Goal: Information Seeking & Learning: Learn about a topic

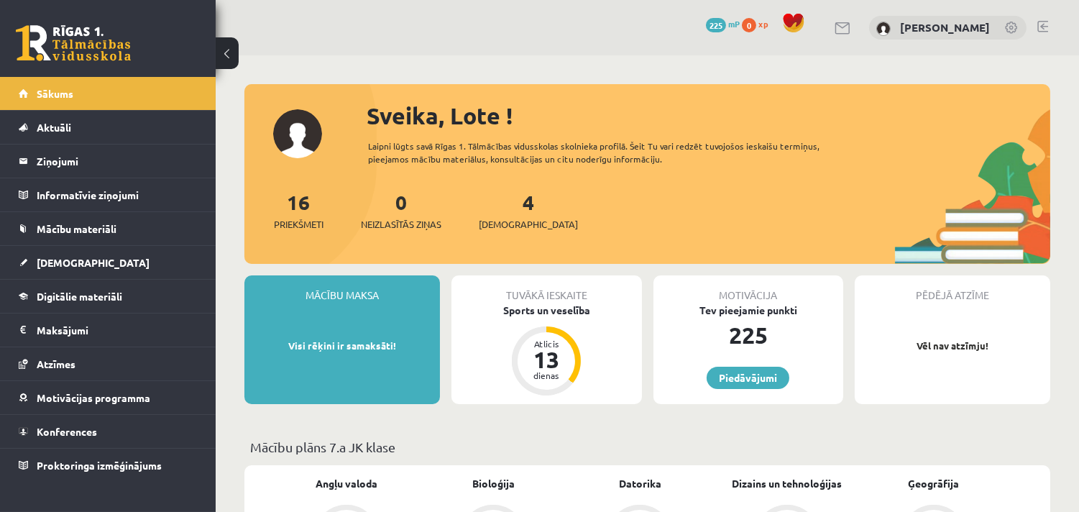
click at [756, 22] on span "0" at bounding box center [749, 25] width 14 height 14
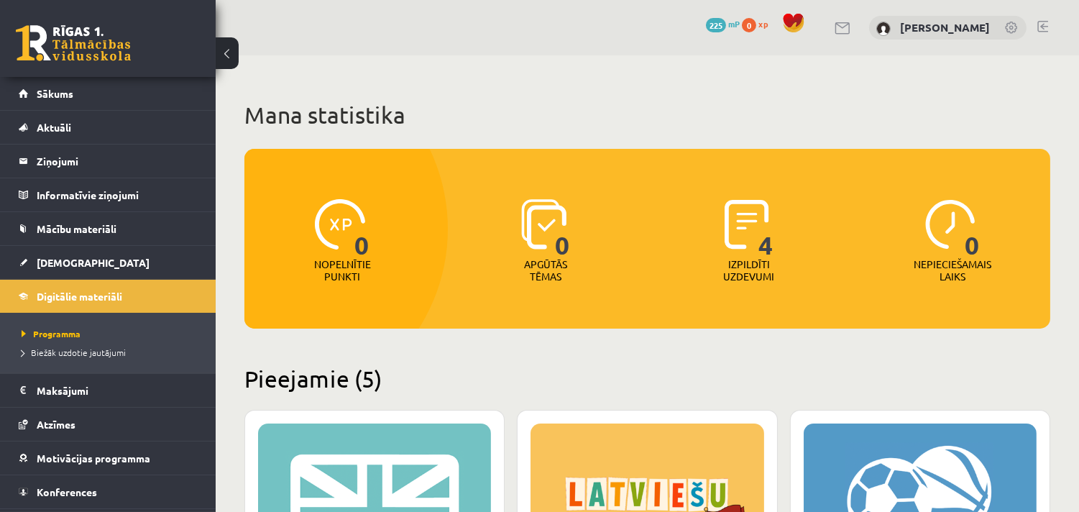
click at [1039, 23] on link at bounding box center [1042, 27] width 11 height 12
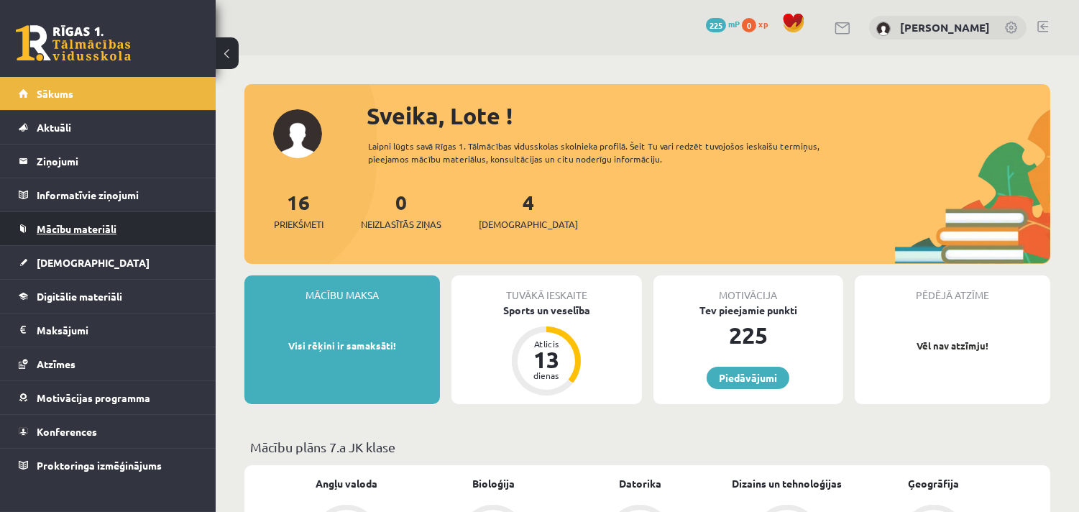
click at [168, 224] on link "Mācību materiāli" at bounding box center [108, 228] width 179 height 33
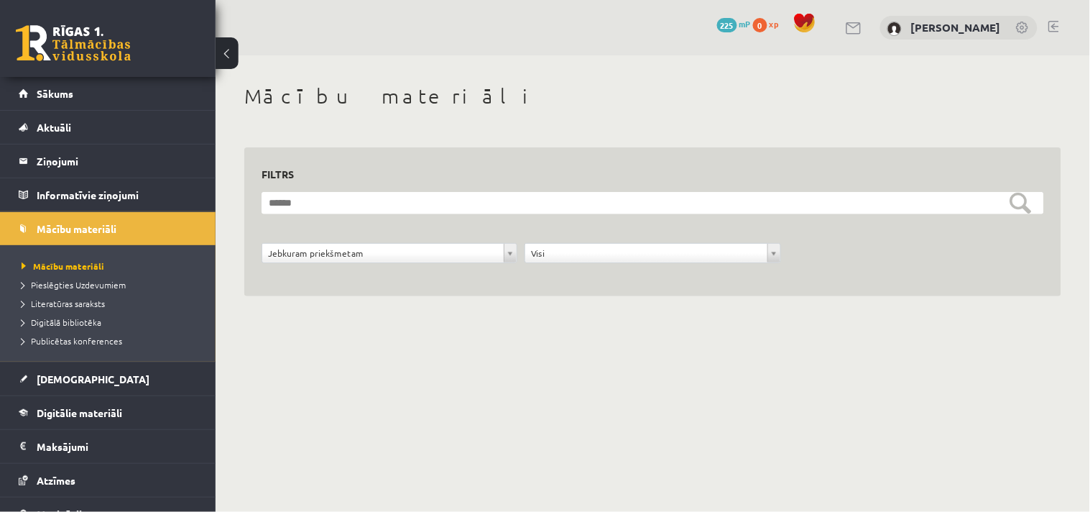
click at [768, 18] on span "0" at bounding box center [760, 25] width 14 height 14
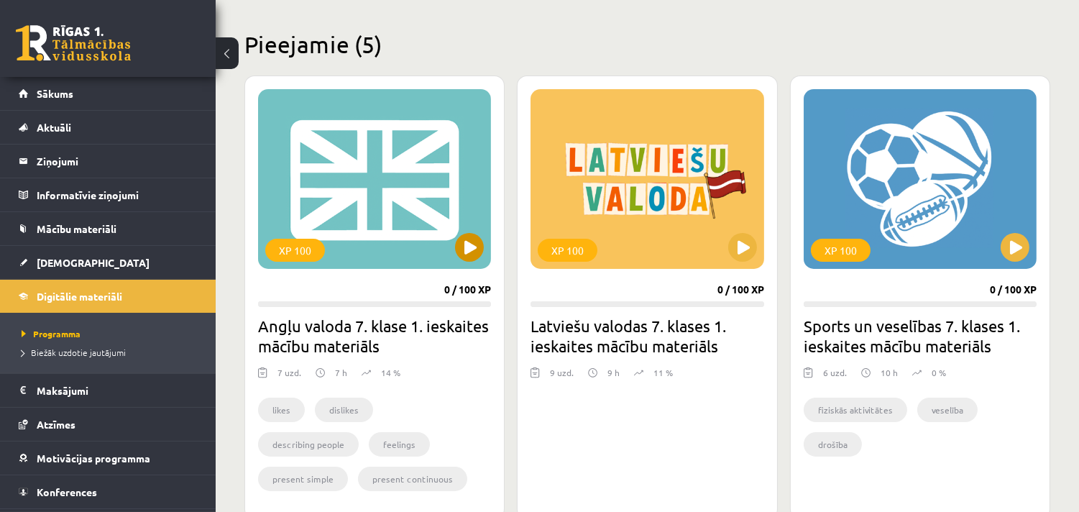
scroll to position [360, 0]
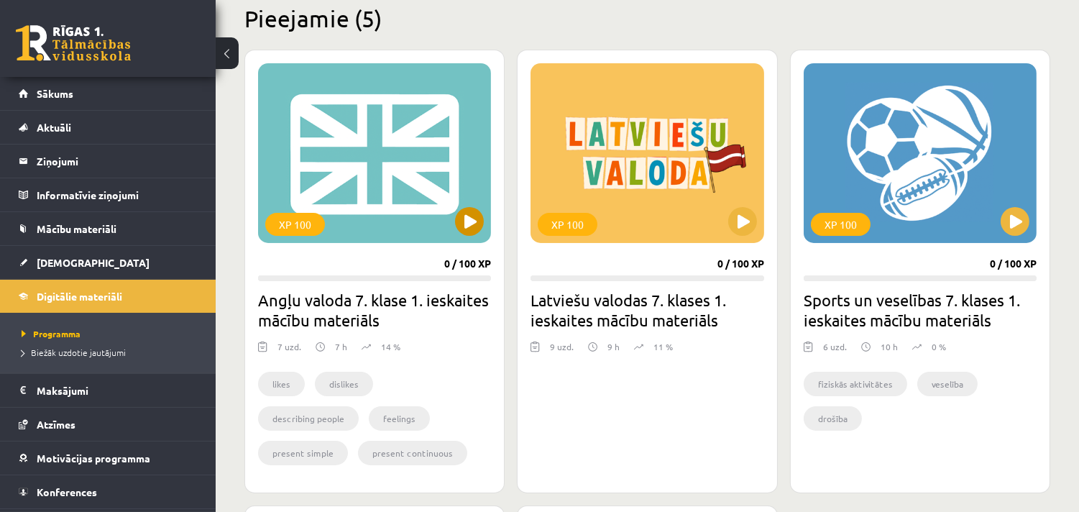
click at [395, 196] on div "XP 100" at bounding box center [374, 153] width 233 height 180
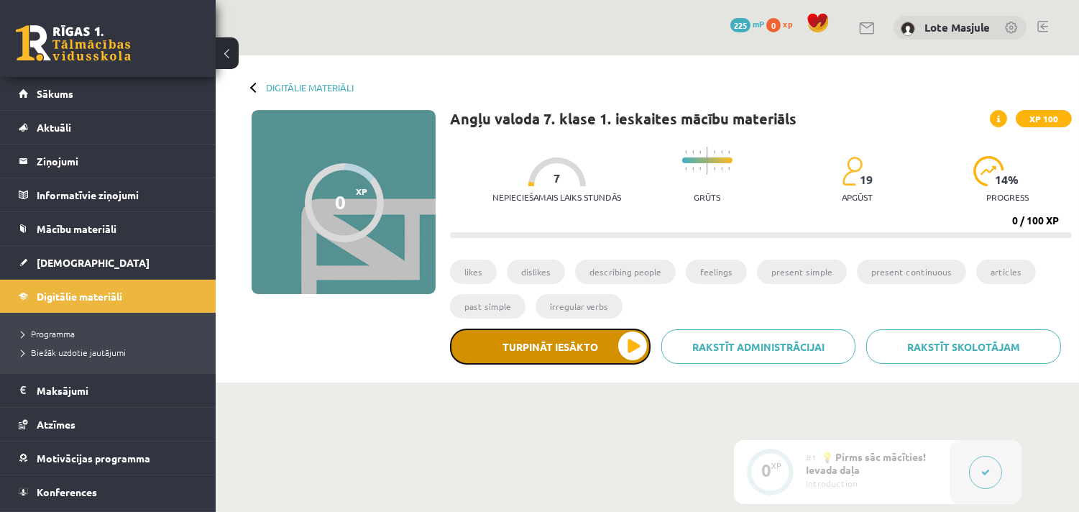
click at [566, 348] on button "Turpināt iesākto" at bounding box center [550, 346] width 201 height 36
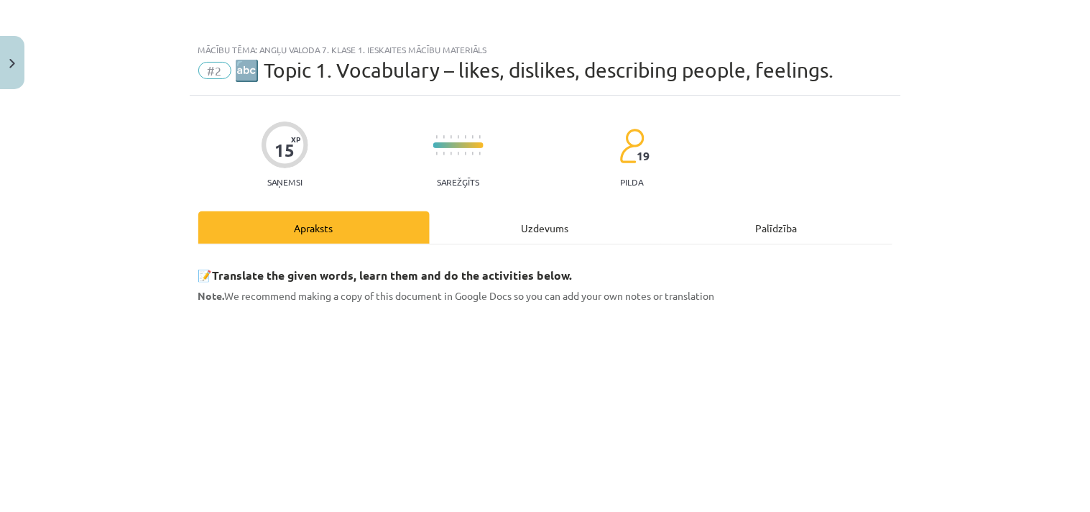
click at [532, 223] on div "Uzdevums" at bounding box center [545, 227] width 231 height 32
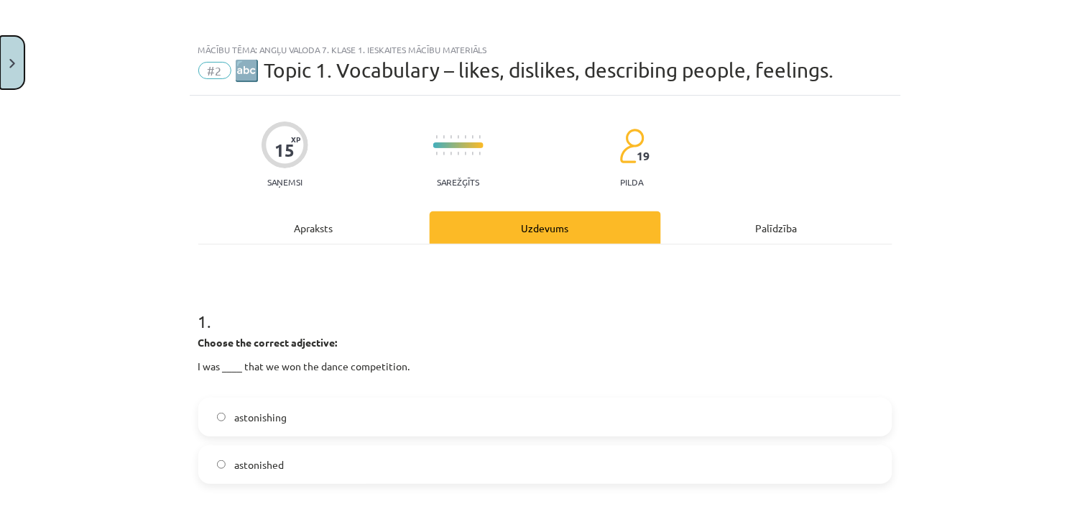
click at [1, 79] on button "Close" at bounding box center [12, 62] width 24 height 53
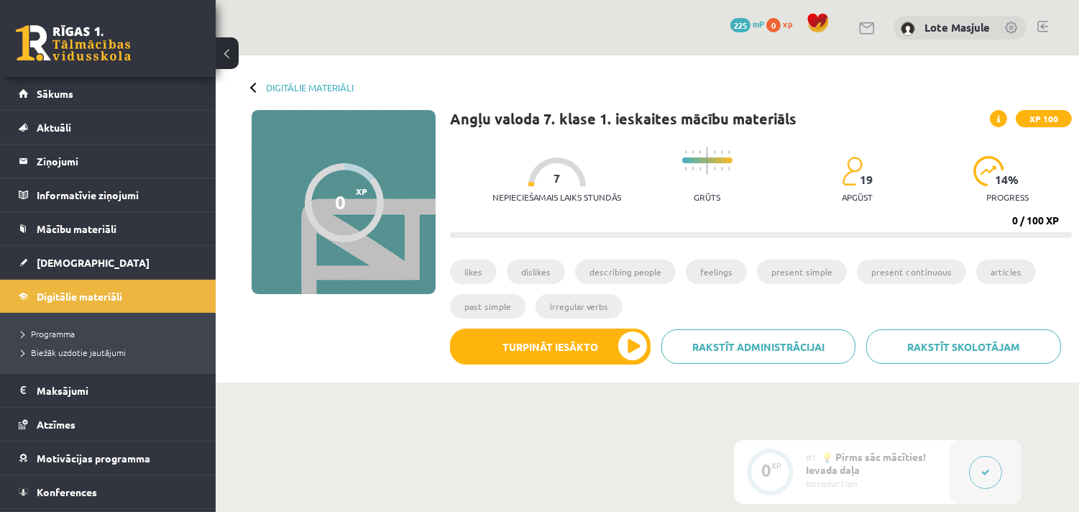
click at [340, 198] on div "0" at bounding box center [340, 202] width 11 height 22
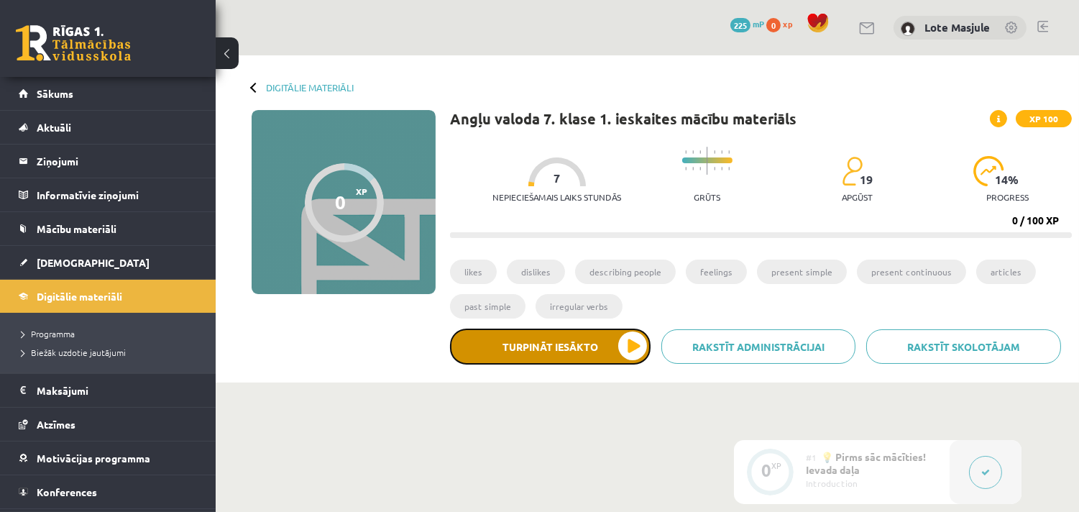
click at [520, 357] on button "Turpināt iesākto" at bounding box center [550, 346] width 201 height 36
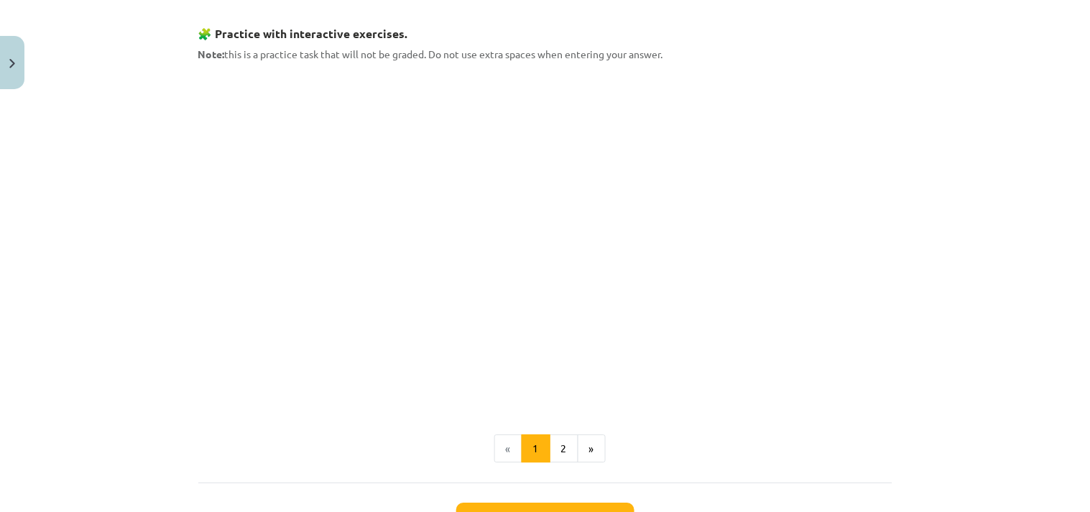
scroll to position [902, 0]
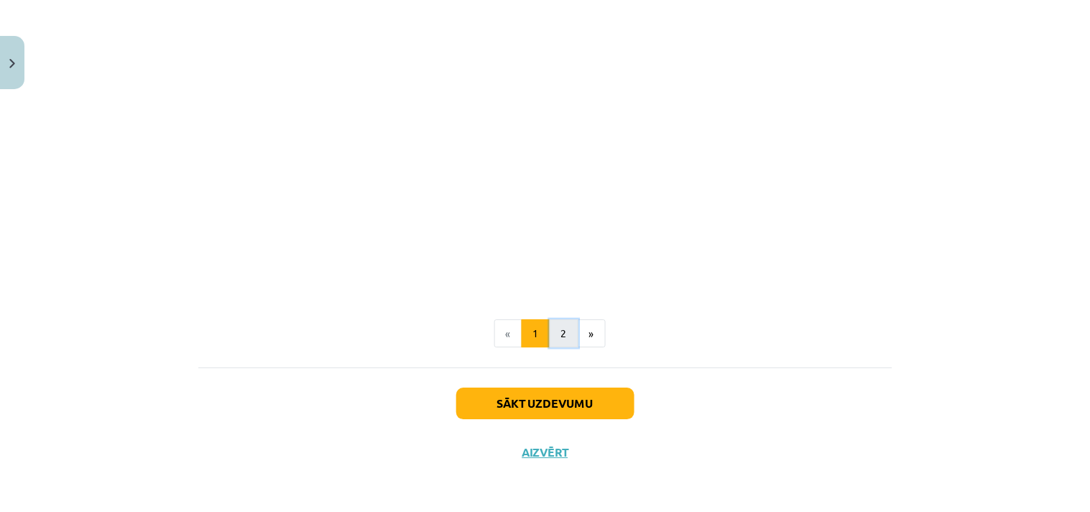
click at [556, 329] on button "2" at bounding box center [564, 333] width 29 height 29
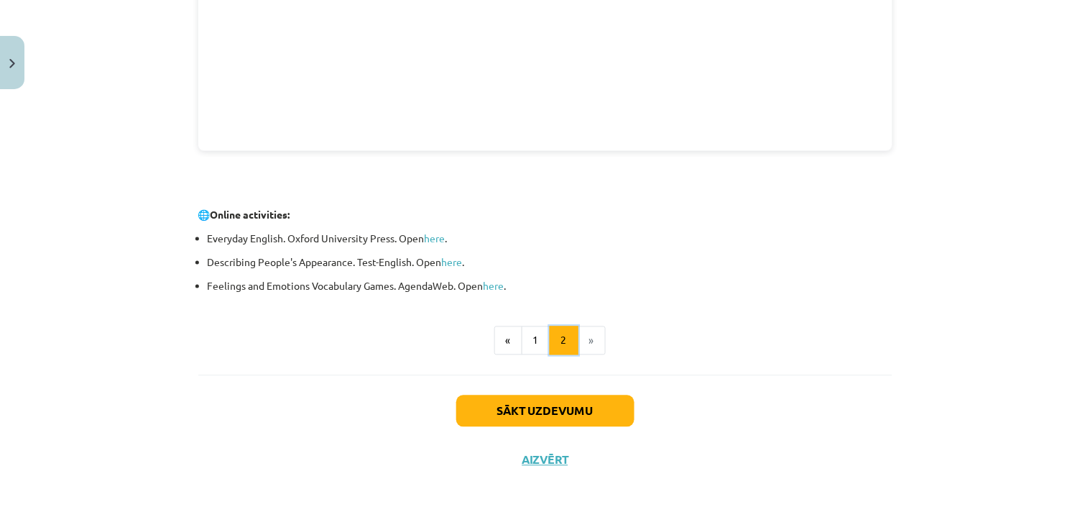
scroll to position [547, 0]
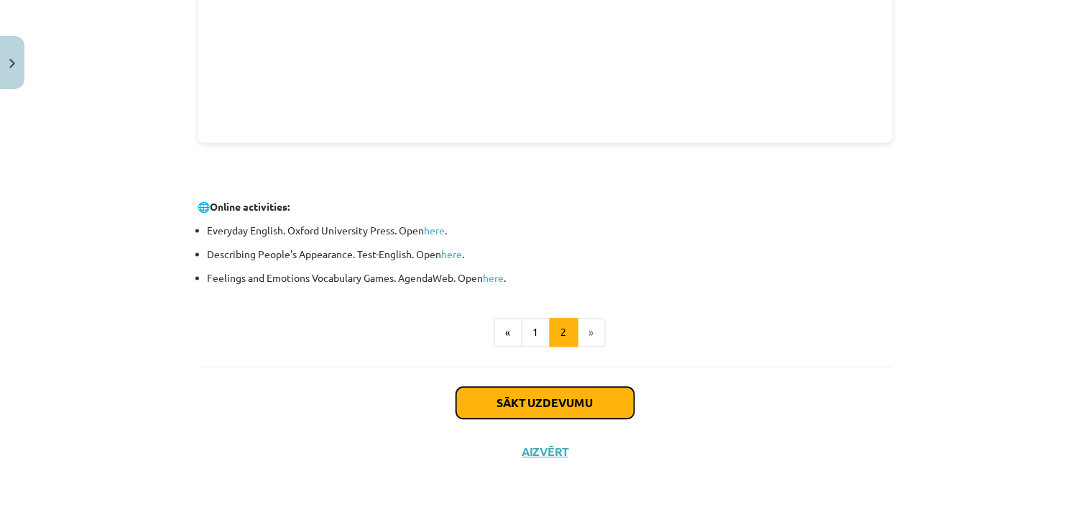
click at [500, 400] on button "Sākt uzdevumu" at bounding box center [545, 403] width 178 height 32
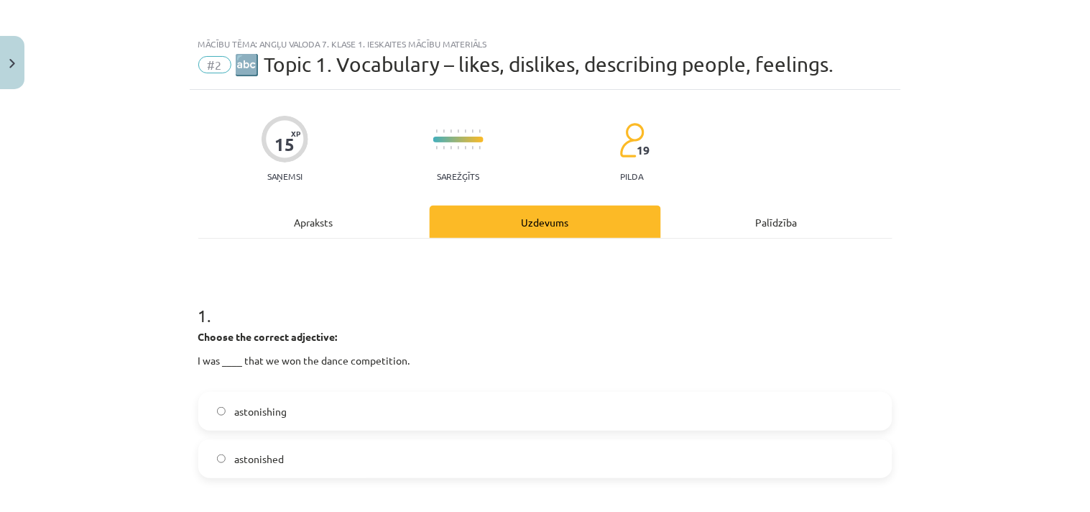
scroll to position [0, 0]
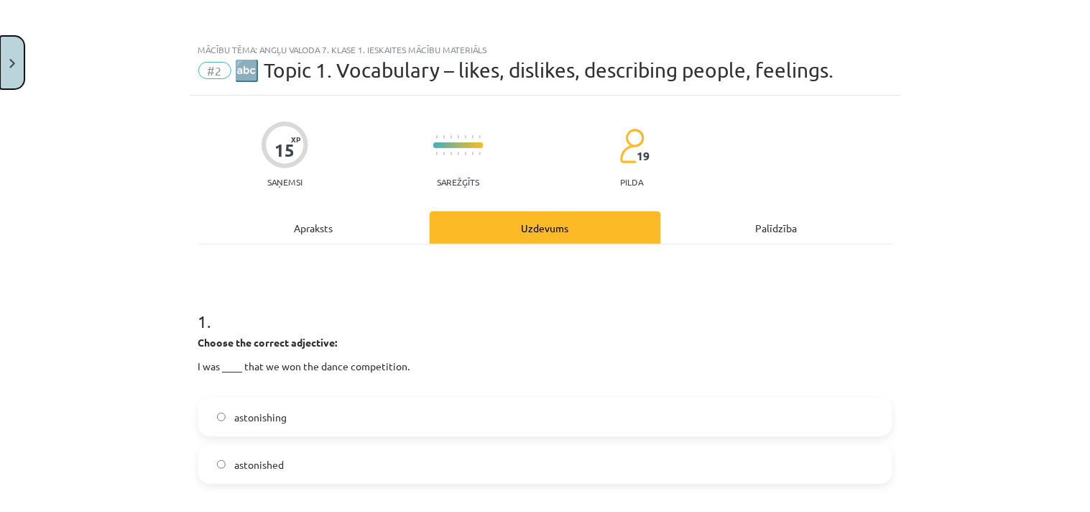
click at [0, 60] on button "Close" at bounding box center [12, 62] width 24 height 53
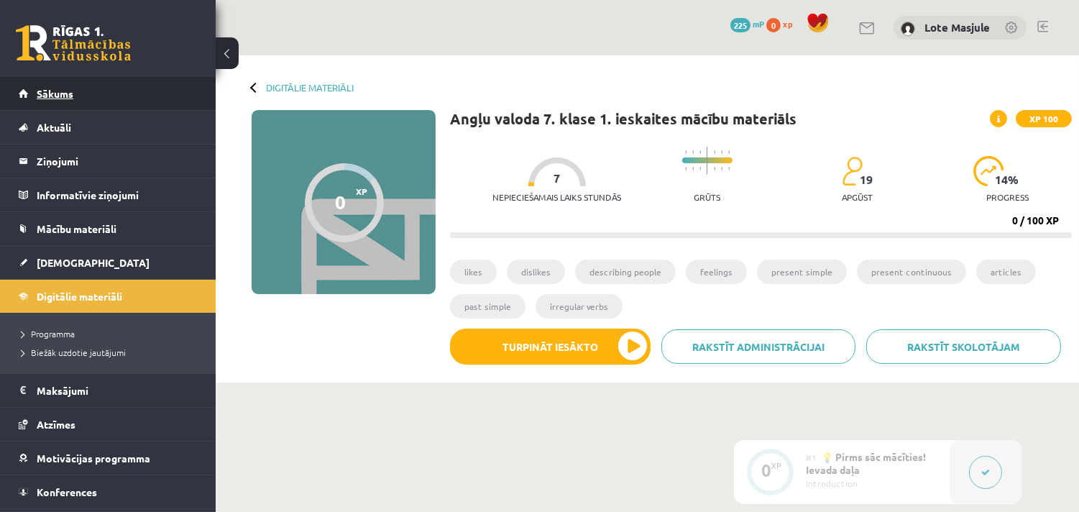
click at [84, 85] on link "Sākums" at bounding box center [108, 93] width 179 height 33
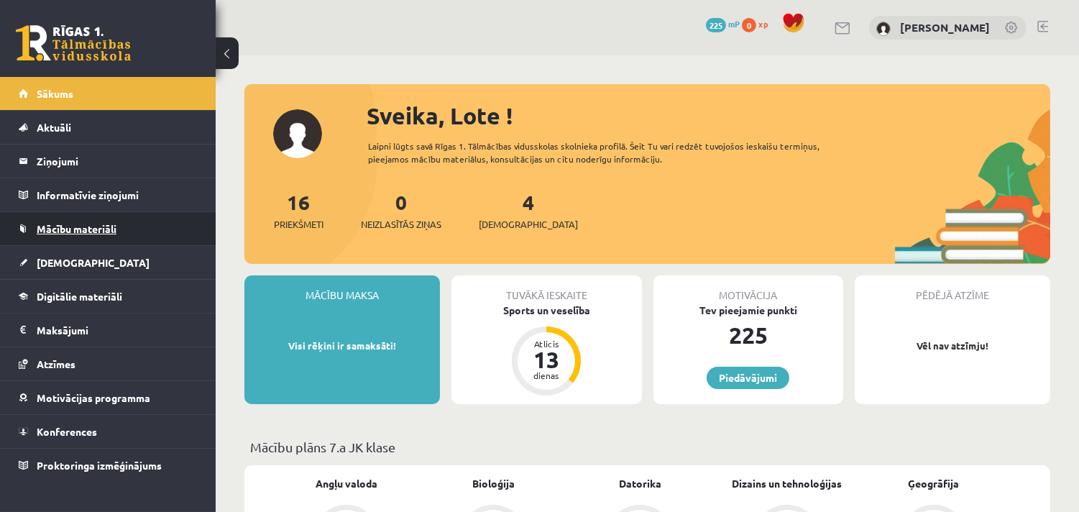
click at [119, 216] on link "Mācību materiāli" at bounding box center [108, 228] width 179 height 33
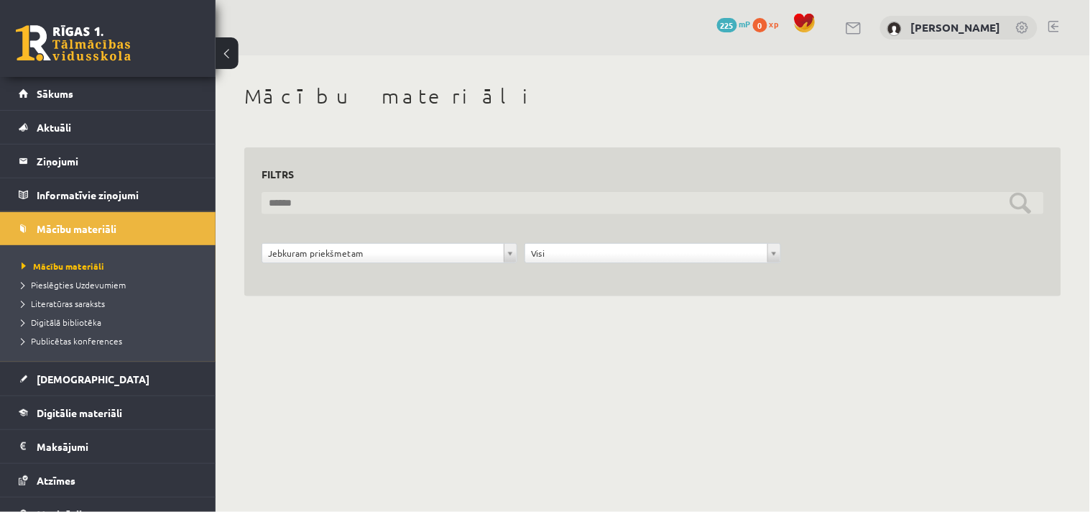
click at [326, 212] on input "text" at bounding box center [653, 203] width 783 height 22
type input "*"
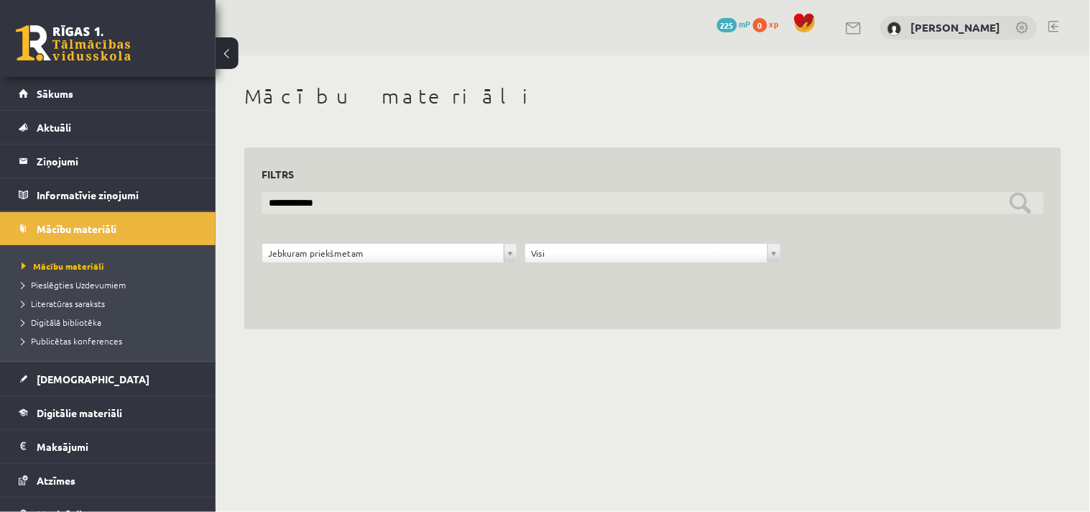
type input "**********"
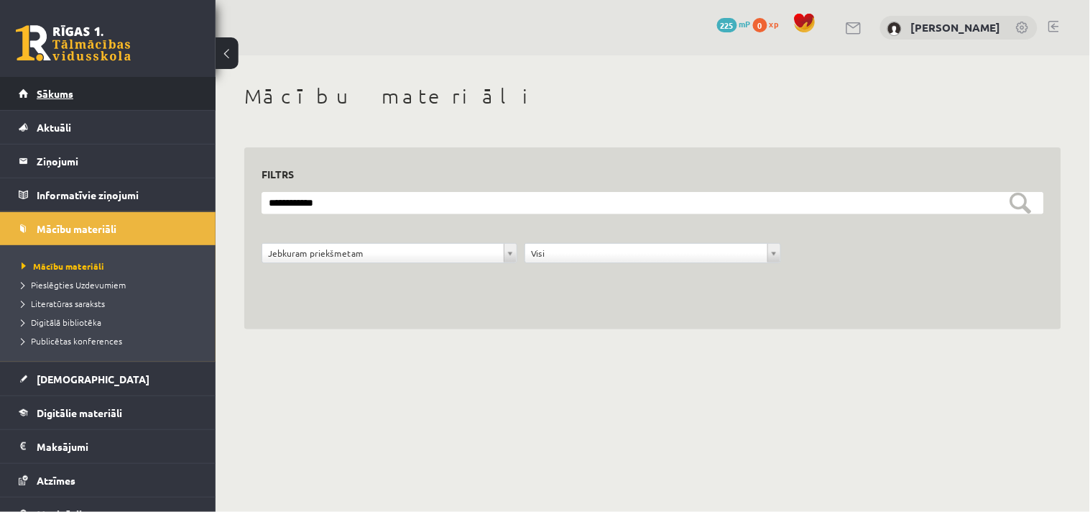
click at [84, 101] on link "Sākums" at bounding box center [108, 93] width 179 height 33
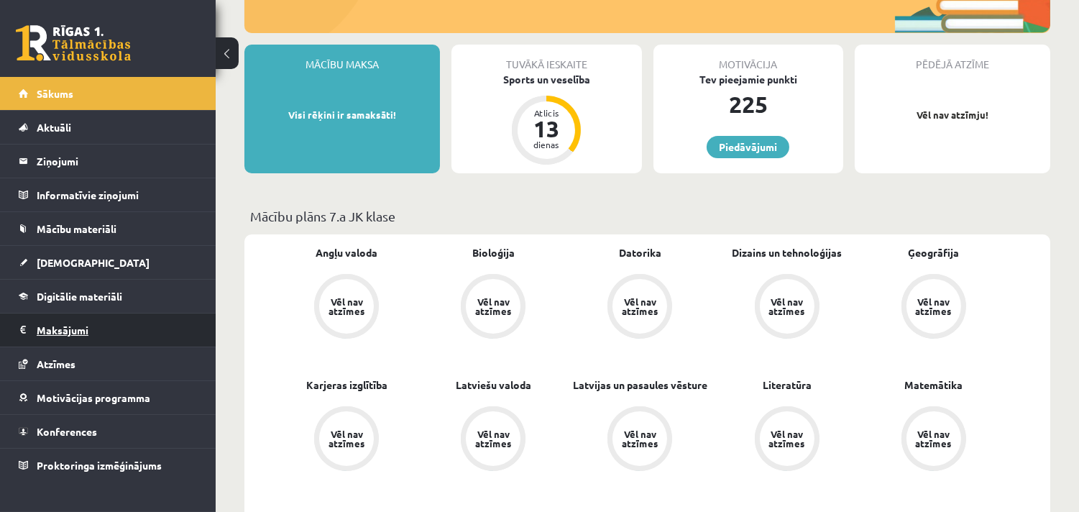
scroll to position [343, 0]
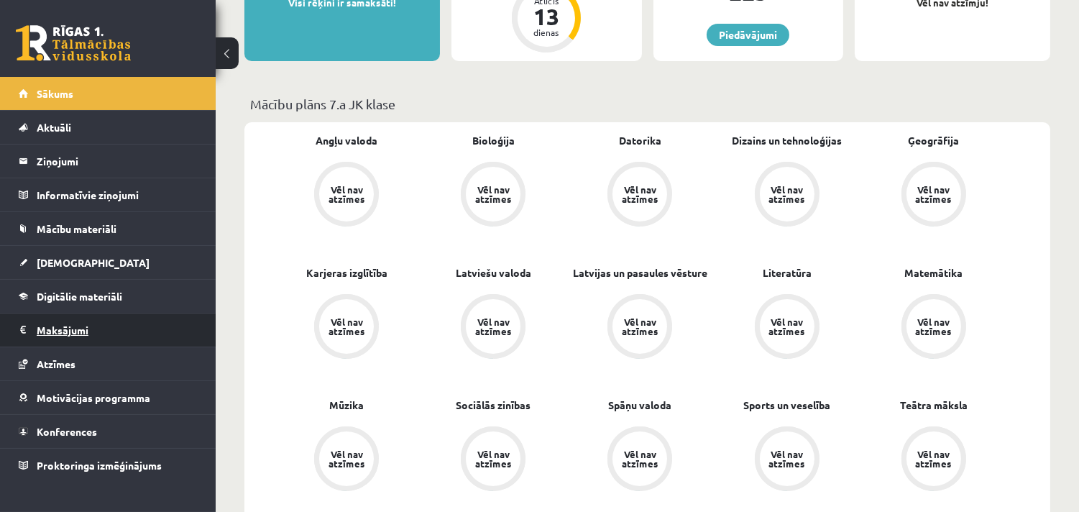
click at [94, 328] on legend "Maksājumi 0" at bounding box center [117, 329] width 161 height 33
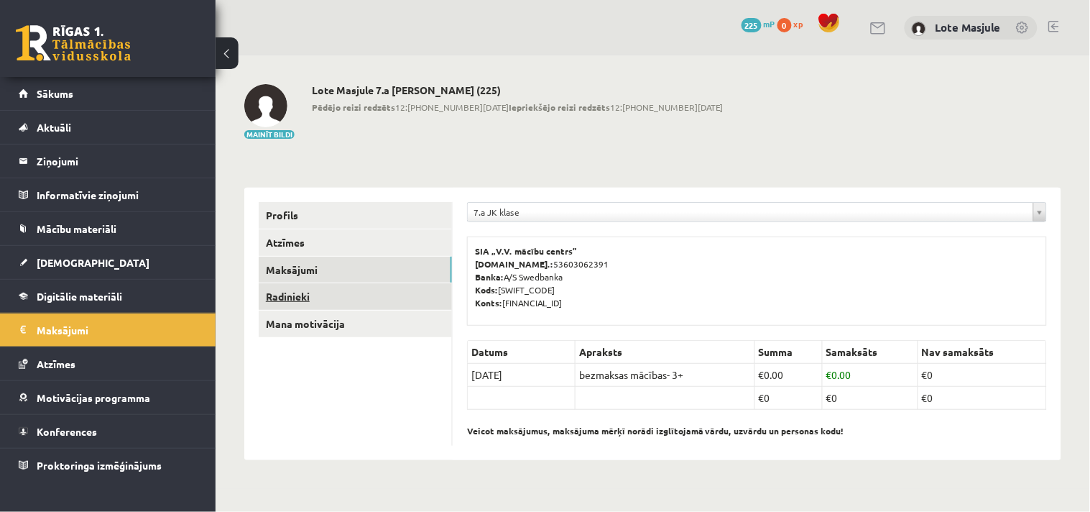
click at [336, 284] on link "Radinieki" at bounding box center [355, 296] width 193 height 27
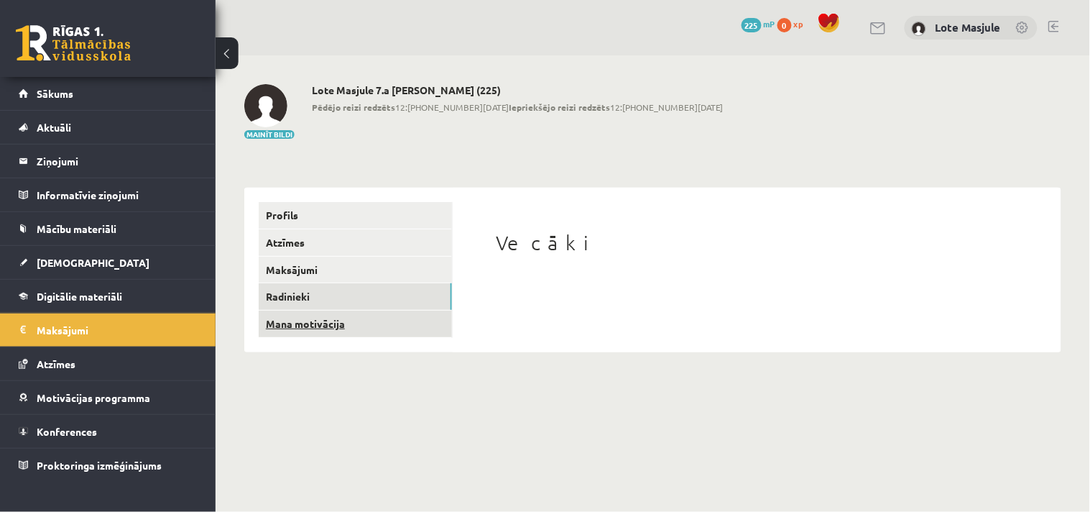
click at [336, 313] on link "Mana motivācija" at bounding box center [355, 324] width 193 height 27
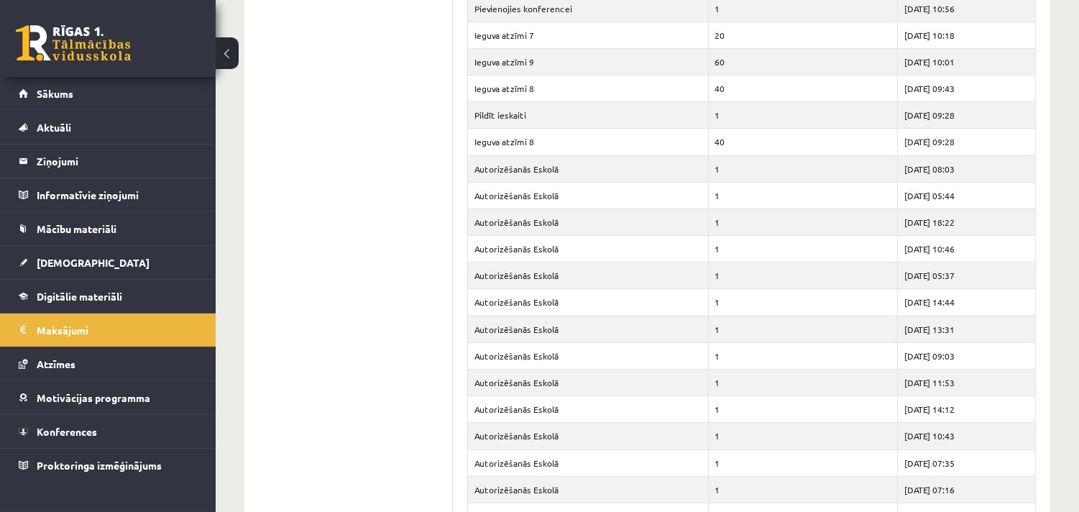
scroll to position [993, 0]
click at [108, 104] on link "Sākums" at bounding box center [108, 93] width 179 height 33
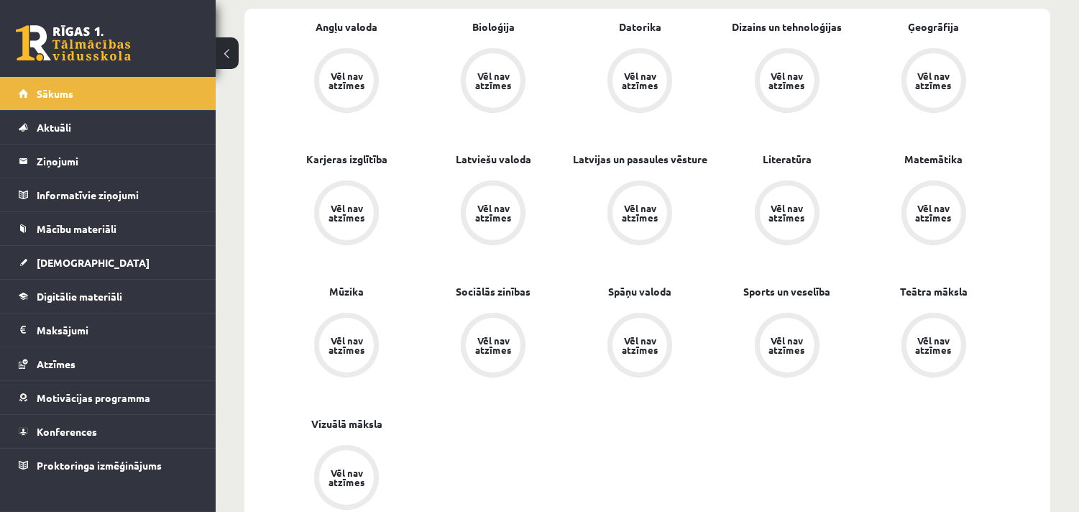
scroll to position [467, 0]
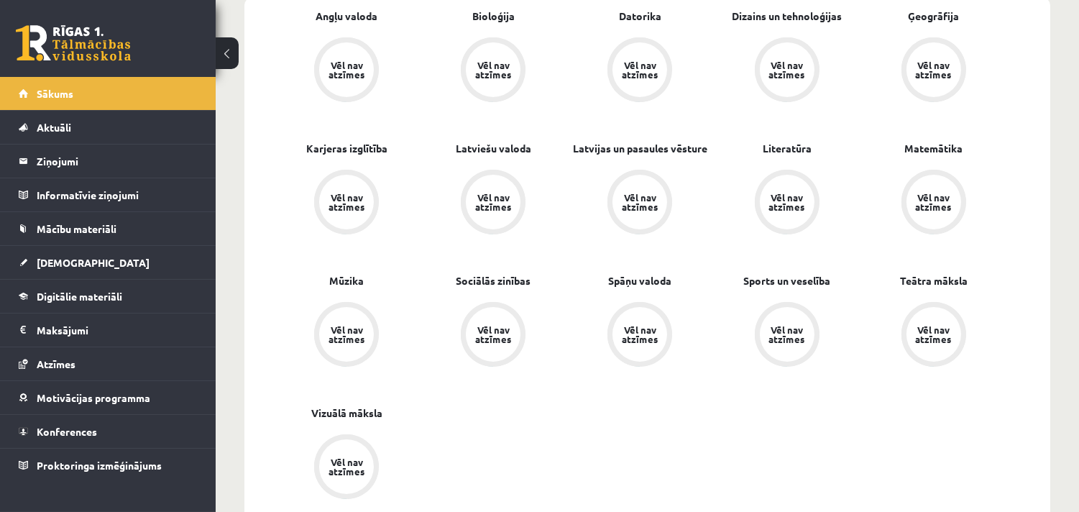
click at [355, 58] on div "Vēl nav atzīmes" at bounding box center [346, 69] width 55 height 55
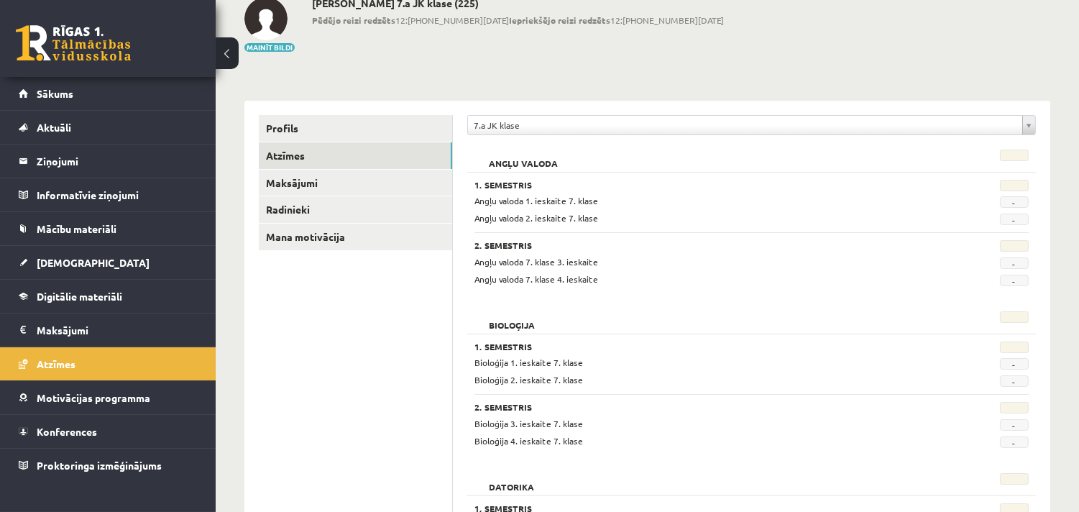
scroll to position [95, 0]
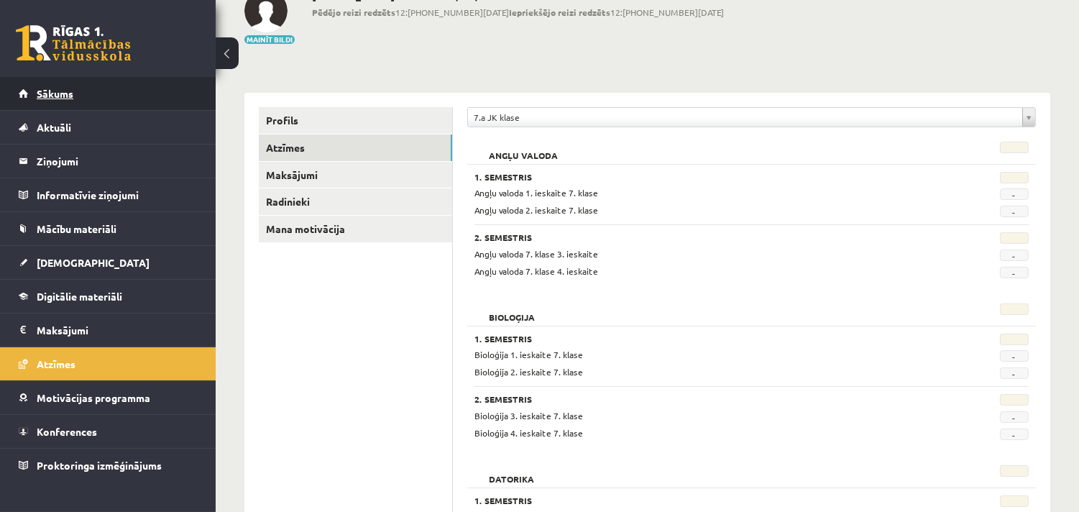
click at [162, 87] on link "Sākums" at bounding box center [108, 93] width 179 height 33
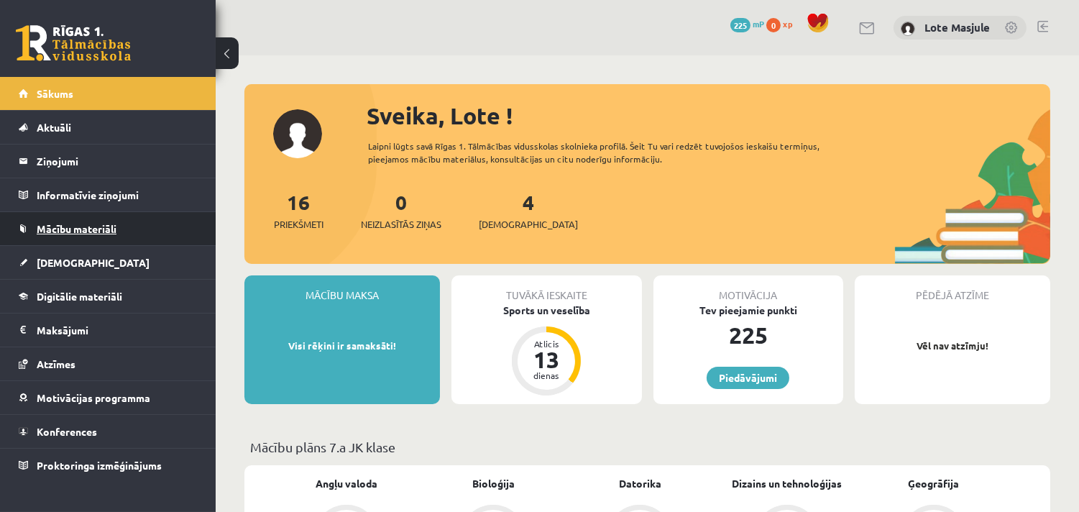
click at [111, 221] on link "Mācību materiāli" at bounding box center [108, 228] width 179 height 33
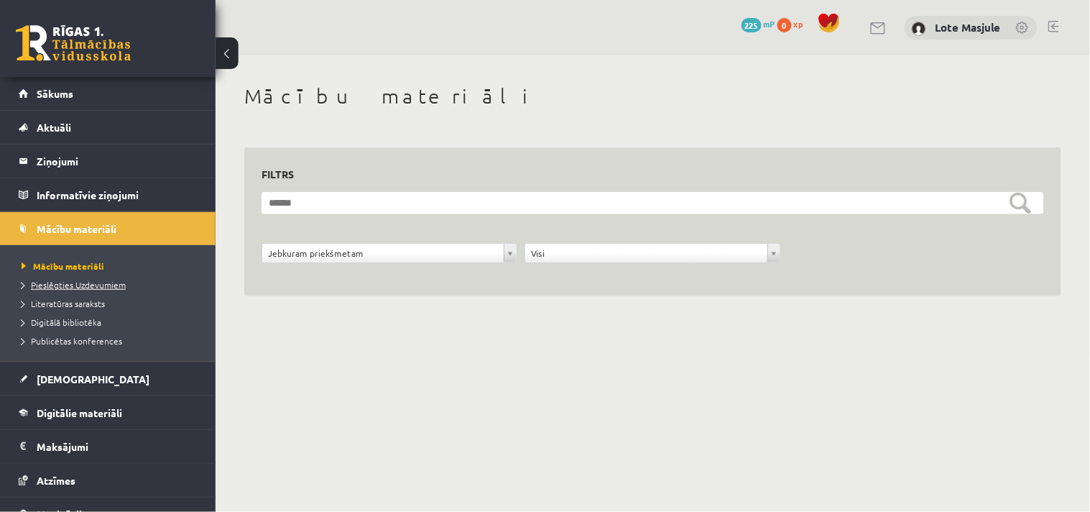
click at [72, 281] on span "Pieslēgties Uzdevumiem" at bounding box center [74, 285] width 104 height 12
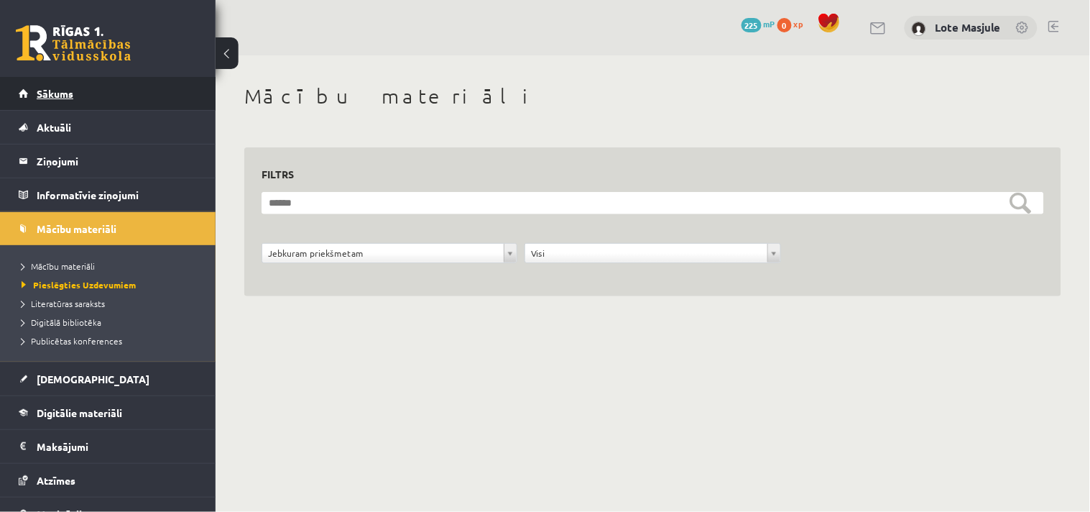
drag, startPoint x: 184, startPoint y: 211, endPoint x: 114, endPoint y: 83, distance: 146.0
click at [114, 83] on ul "Sākums Aktuāli Kā mācīties eSKOLĀ Kontakti Normatīvie akti Online konsultācijas…" at bounding box center [108, 337] width 216 height 521
click at [114, 83] on link "Sākums" at bounding box center [108, 93] width 179 height 33
